Goal: Transaction & Acquisition: Purchase product/service

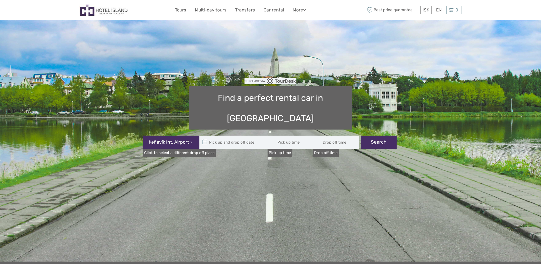
type input "08:00"
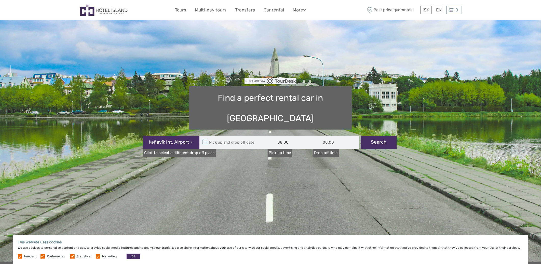
click at [191, 136] on button "Keflavík Int. Airport" at bounding box center [171, 142] width 56 height 13
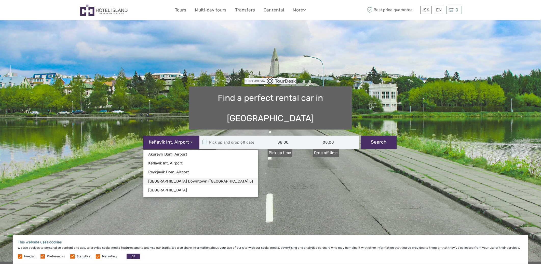
click at [184, 178] on link "Reykjavík Downtown (Flugvallarvegur 5)" at bounding box center [201, 181] width 115 height 7
type input "04/09/2025"
type input "05/09/2025"
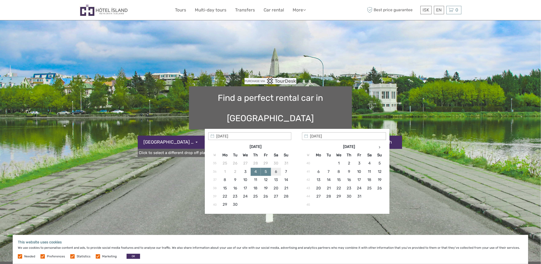
type input "06/09/2025"
type input "06/09/2025 - 06/09/2025"
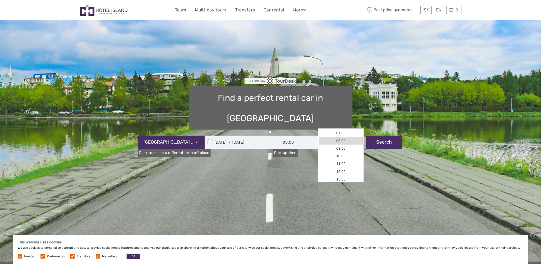
click at [329, 136] on input "08:00" at bounding box center [342, 142] width 46 height 13
click at [186, 149] on link "Click to select a different drop off place" at bounding box center [174, 153] width 73 height 8
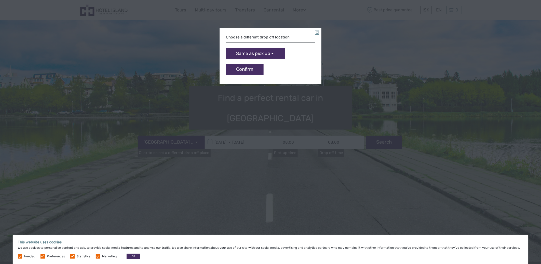
click at [272, 51] on button "Same as pick up" at bounding box center [255, 53] width 59 height 11
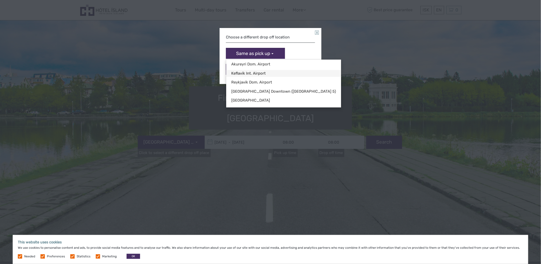
click at [257, 71] on link "Keflavík Int. Airport" at bounding box center [283, 73] width 115 height 7
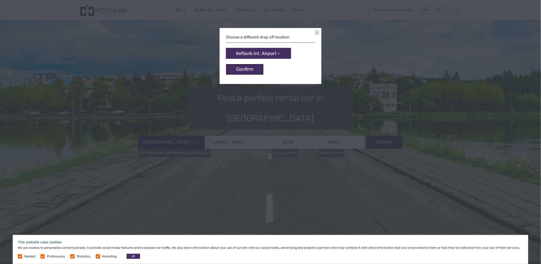
click at [253, 66] on button "Confirm" at bounding box center [245, 69] width 38 height 11
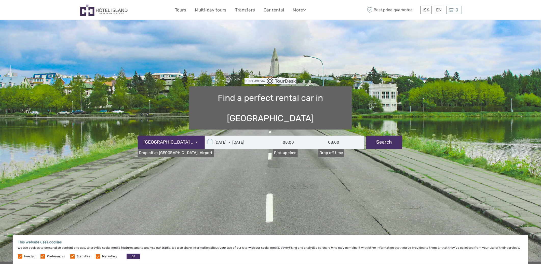
scroll to position [90, 0]
click at [332, 136] on input "08:00" at bounding box center [342, 142] width 46 height 13
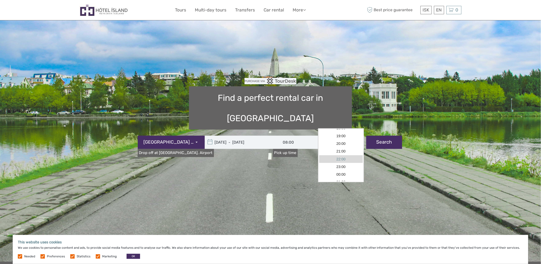
click at [341, 160] on link "22:00" at bounding box center [341, 160] width 44 height 8
type input "22:00"
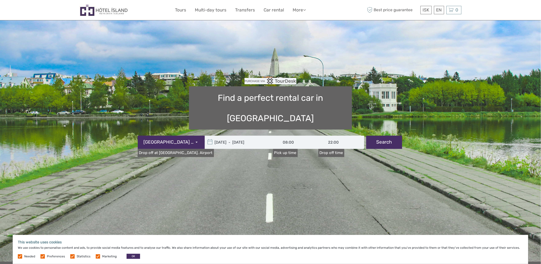
click at [389, 136] on button "Search" at bounding box center [385, 142] width 36 height 13
type input "06/09/2025 - 06/09/2025"
type input "22:00"
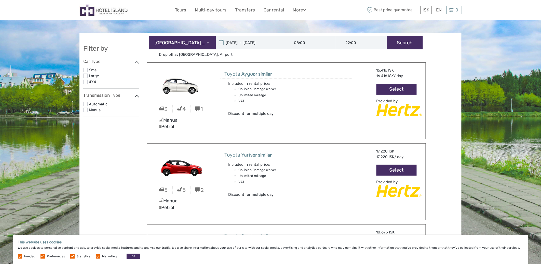
click at [92, 80] on label "4X4" at bounding box center [114, 82] width 50 height 7
click at [0, 0] on input "checkbox" at bounding box center [0, 0] width 0 height 0
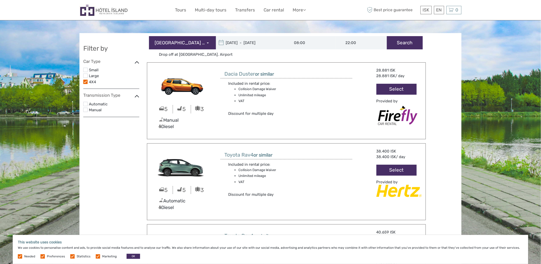
click at [390, 88] on button "Select" at bounding box center [397, 89] width 40 height 11
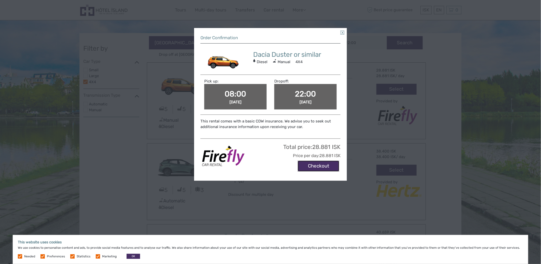
click at [321, 164] on button "Checkout" at bounding box center [319, 166] width 42 height 11
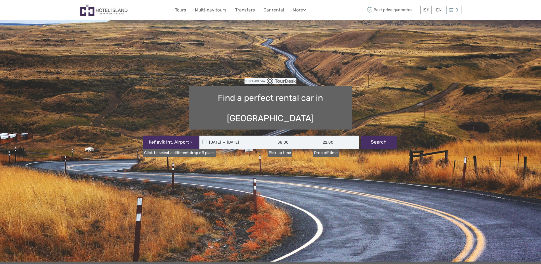
type input "06/09/2025 - 06/09/2025"
type input "22:00"
type input "06/09/2025 - 06/09/2025"
type input "22:00"
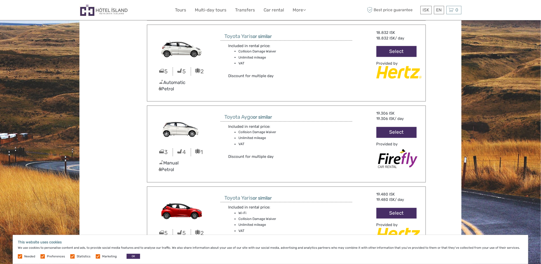
scroll to position [286, 0]
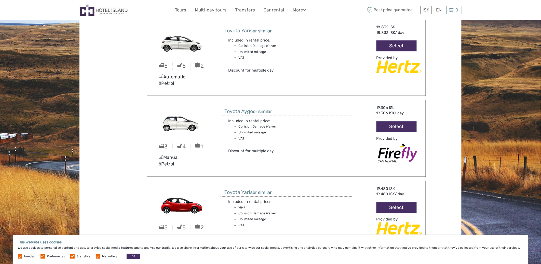
click at [393, 124] on button "Select" at bounding box center [397, 127] width 40 height 11
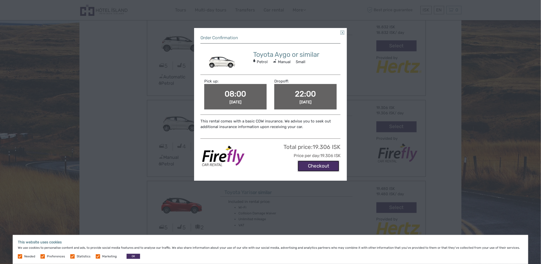
click at [316, 166] on button "Checkout" at bounding box center [319, 166] width 42 height 11
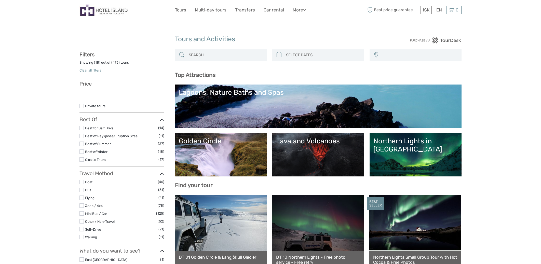
select select
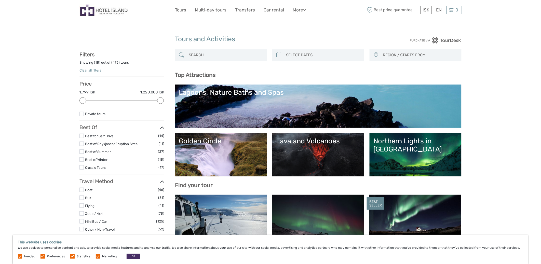
click at [257, 99] on link "Lagoons, Nature Baths and Spas" at bounding box center [318, 106] width 279 height 36
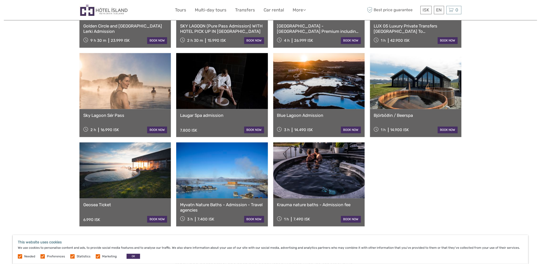
scroll to position [358, 0]
